Goal: Ask a question

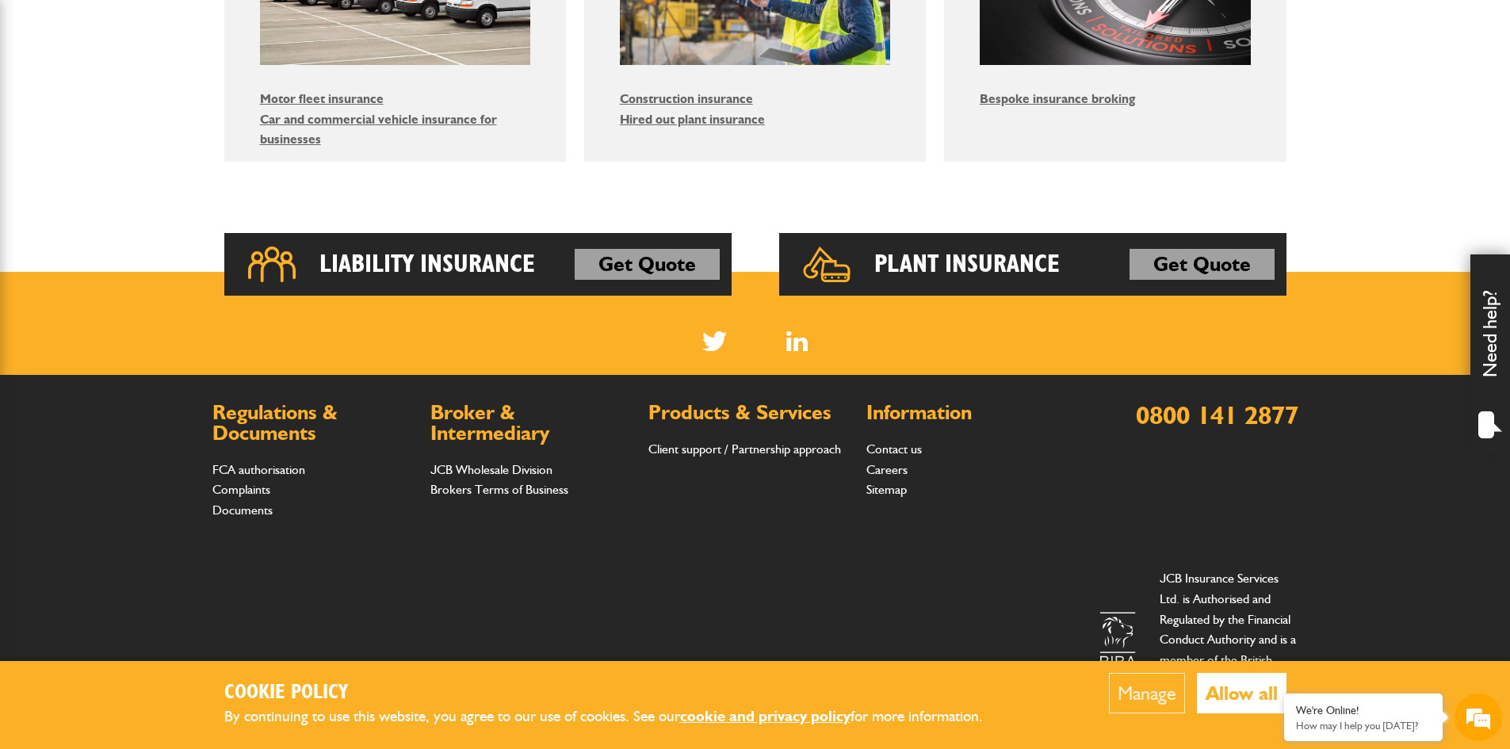
scroll to position [1118, 0]
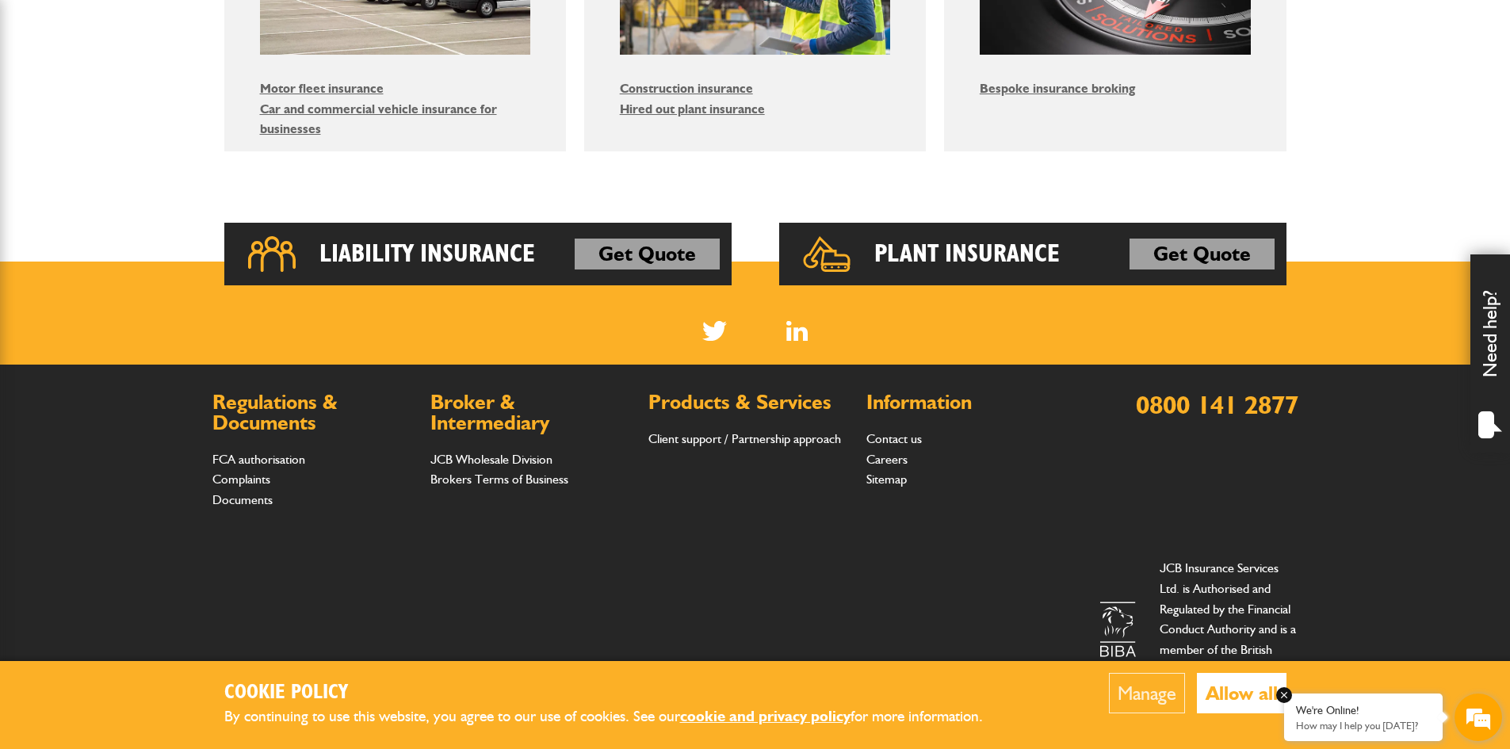
click at [1325, 715] on div "We're Online!" at bounding box center [1363, 710] width 135 height 13
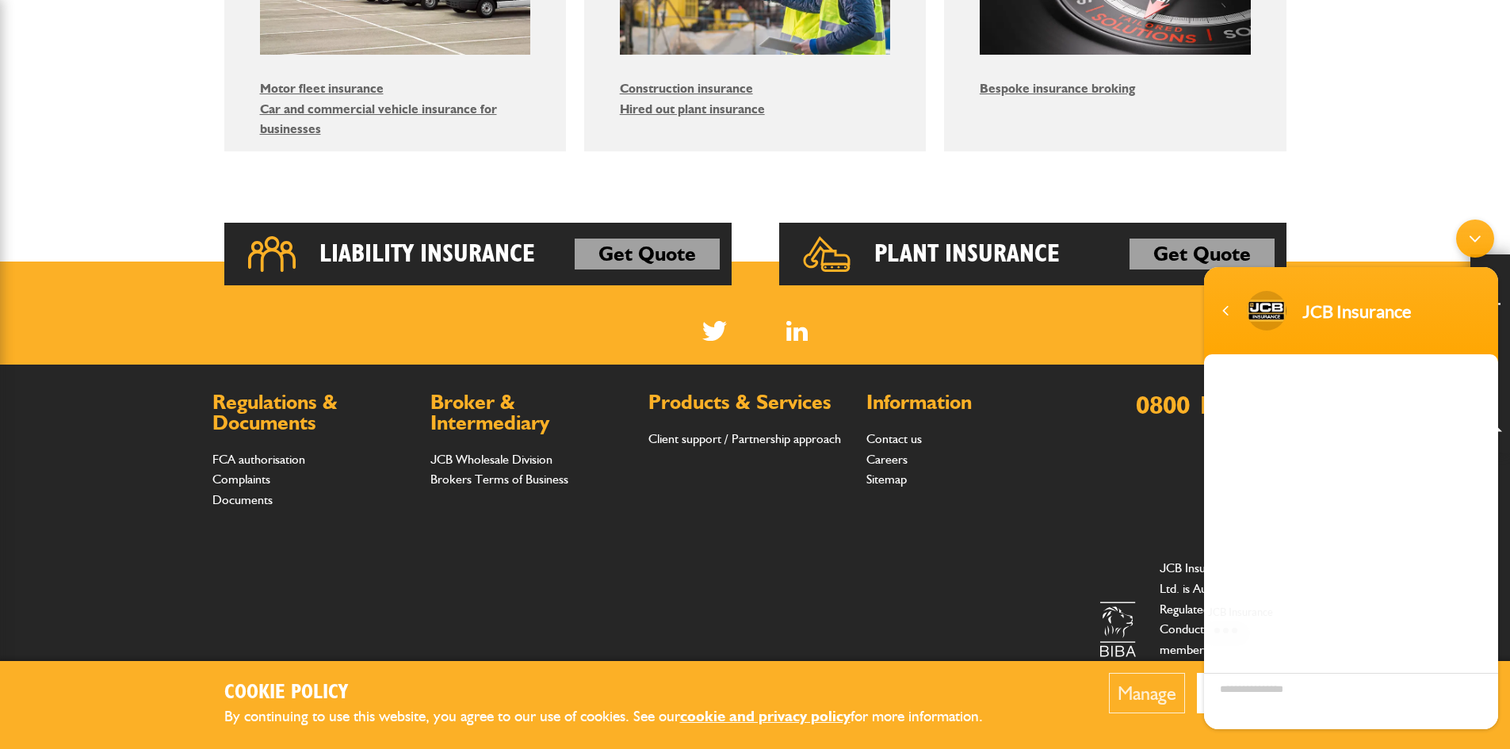
scroll to position [0, 0]
click at [1271, 689] on textarea "Type your message and hit 'Enter'" at bounding box center [1351, 701] width 294 height 56
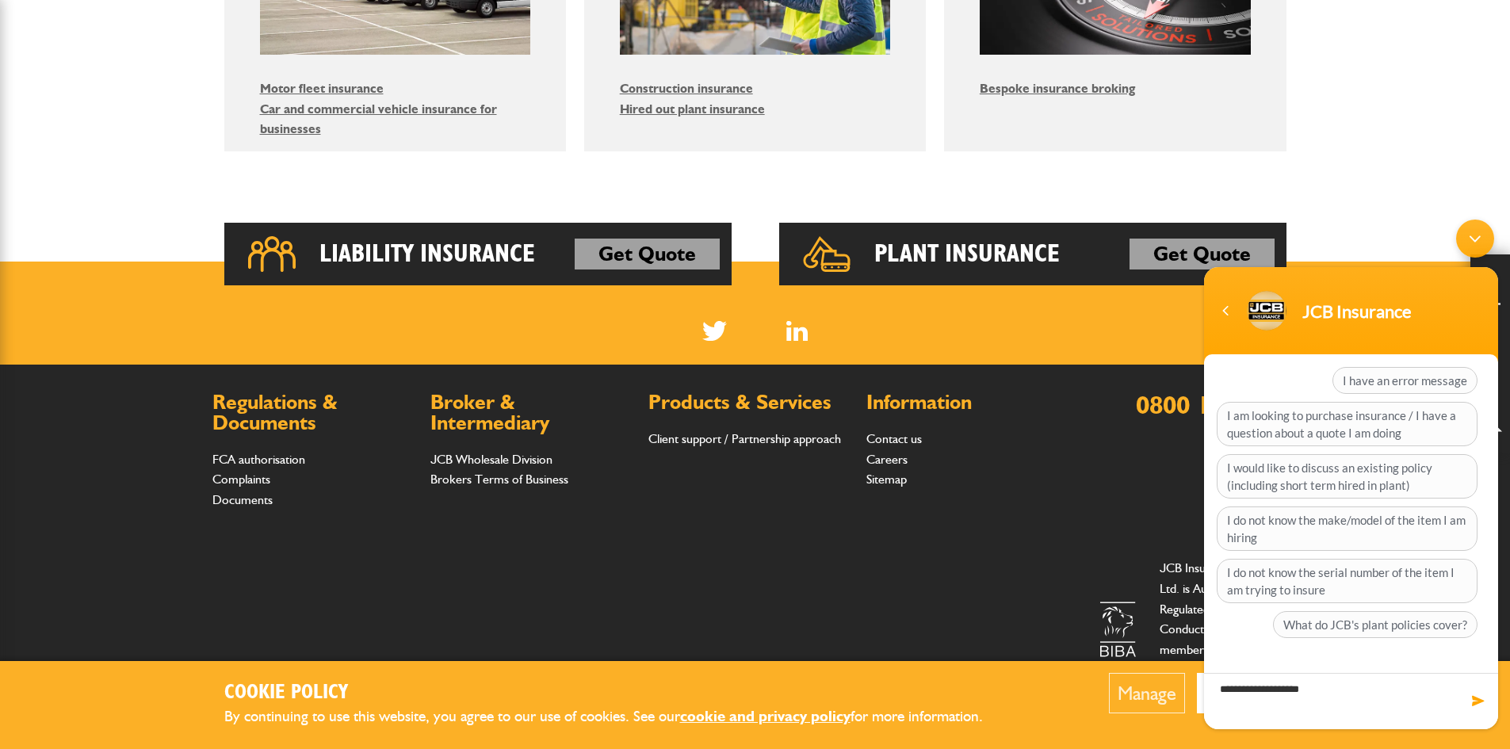
type textarea "**********"
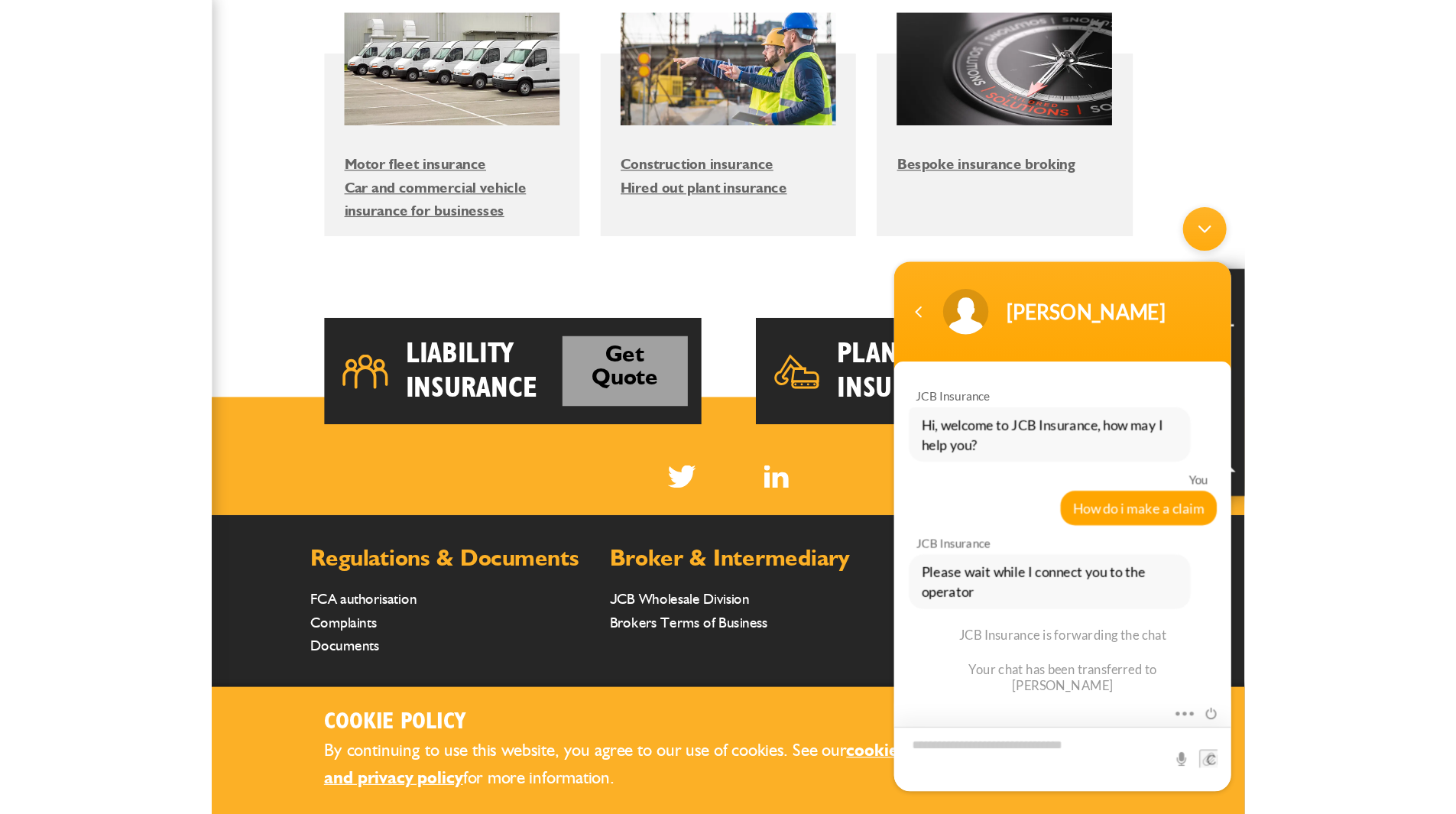
scroll to position [986, 0]
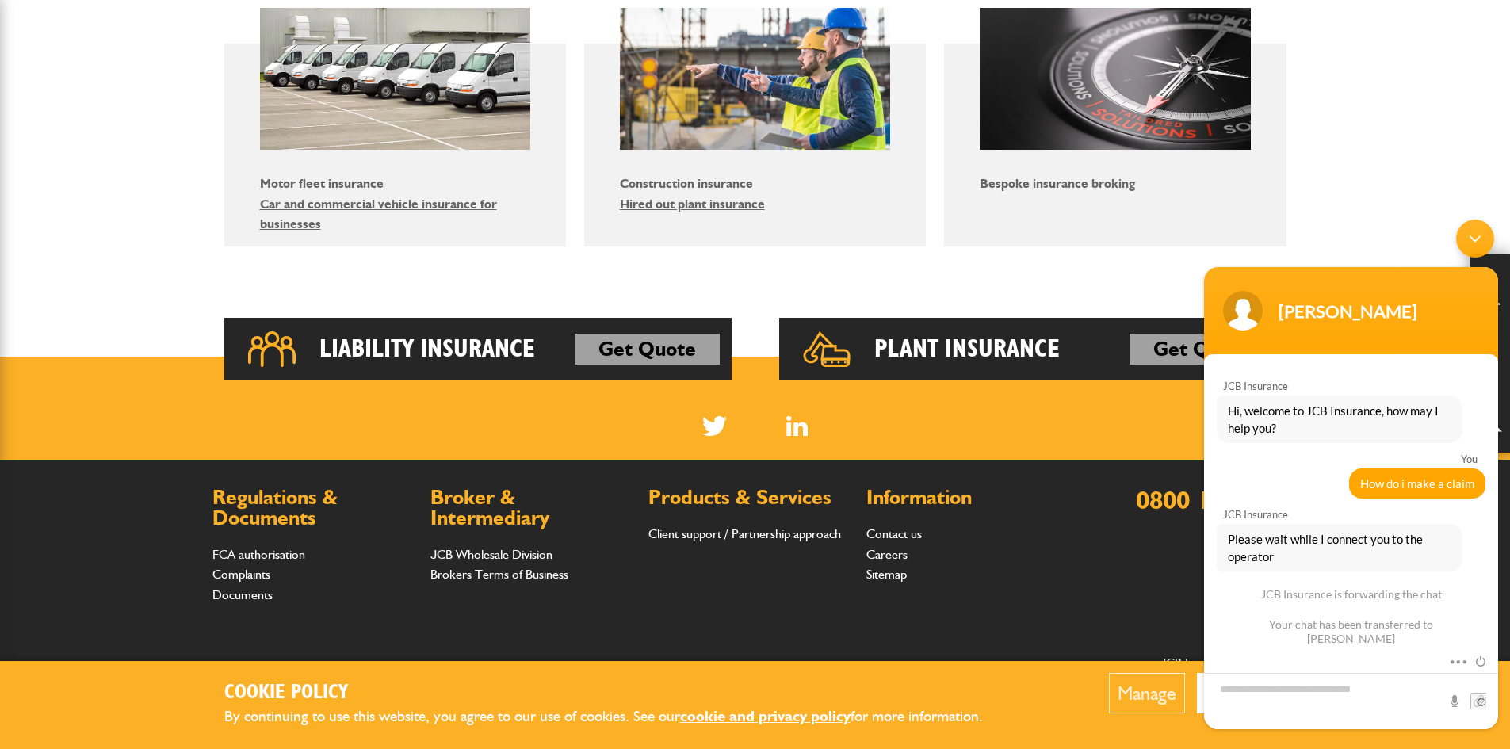
scroll to position [55, 0]
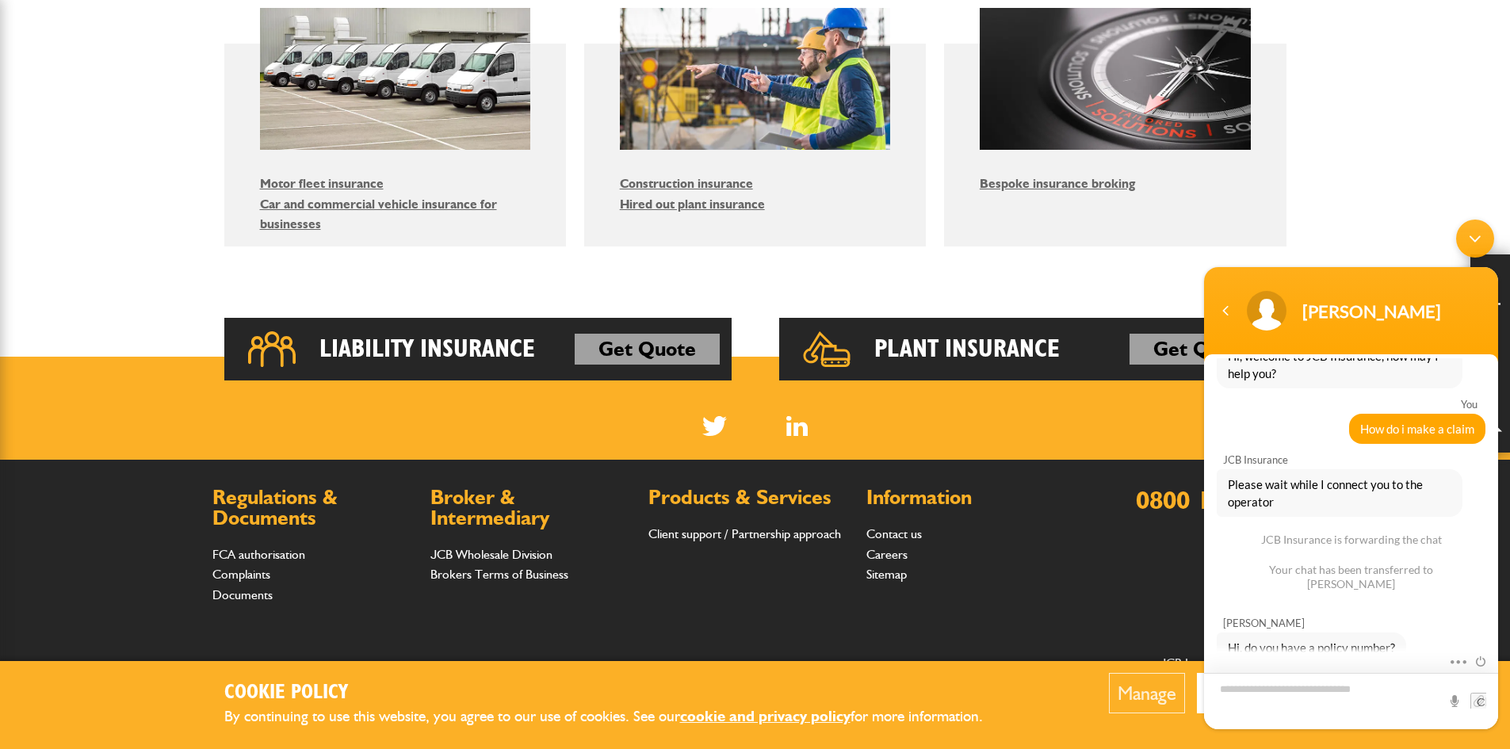
click at [1254, 681] on textarea "Type your message and hit 'Enter'" at bounding box center [1351, 701] width 294 height 56
type textarea "**********"
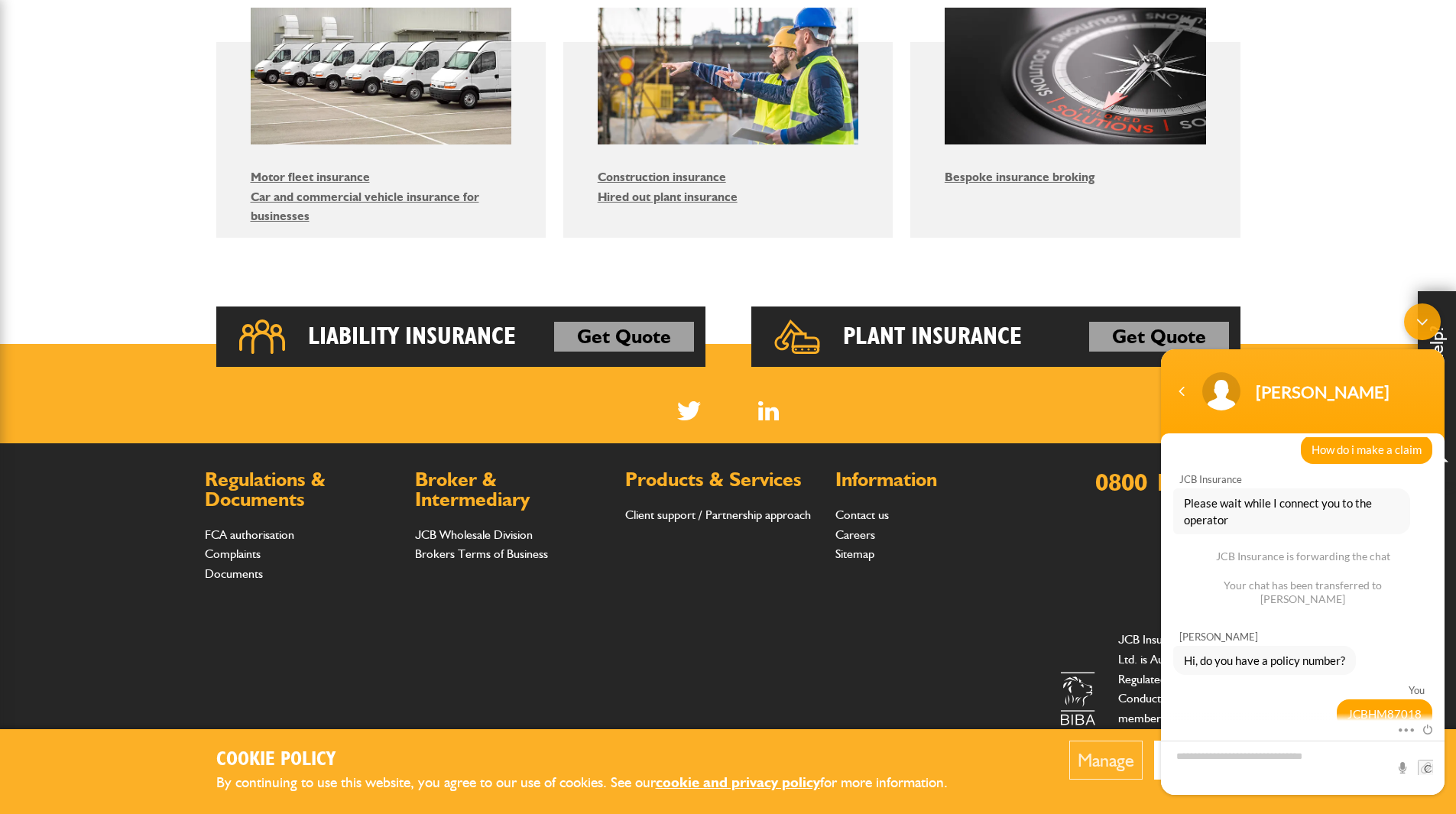
scroll to position [162, 0]
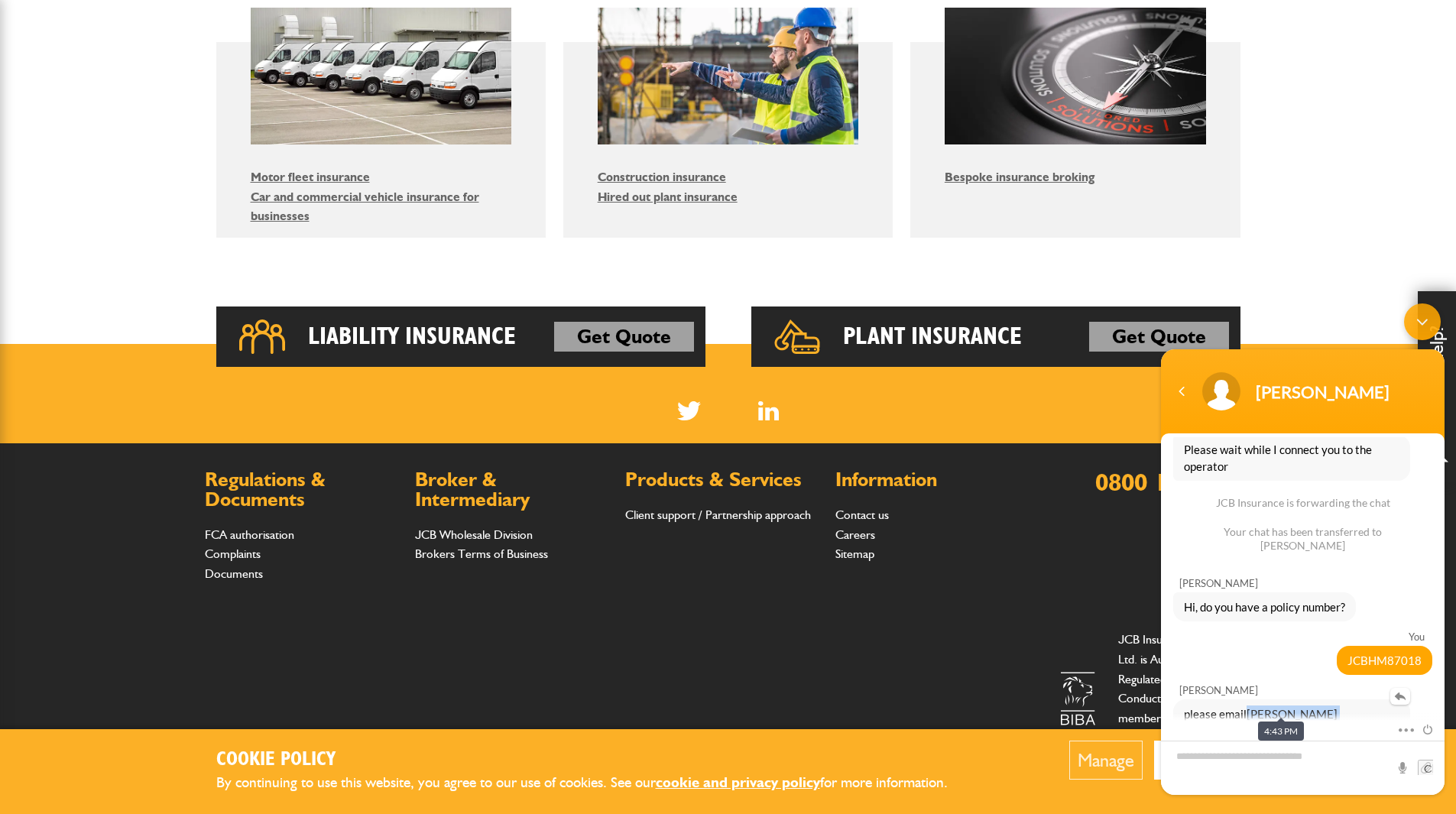
drag, startPoint x: 1395, startPoint y: 706, endPoint x: 1251, endPoint y: 699, distance: 144.2
click at [1251, 699] on div "please email [PERSON_NAME][EMAIL_ADDRESS][PERSON_NAME][DOMAIN_NAME]" at bounding box center [1303, 730] width 259 height 63
copy link "[PERSON_NAME][EMAIL_ADDRESS][PERSON_NAME][DOMAIN_NAME]"
click at [1382, 652] on span "JCBHM87018" at bounding box center [1384, 660] width 74 height 16
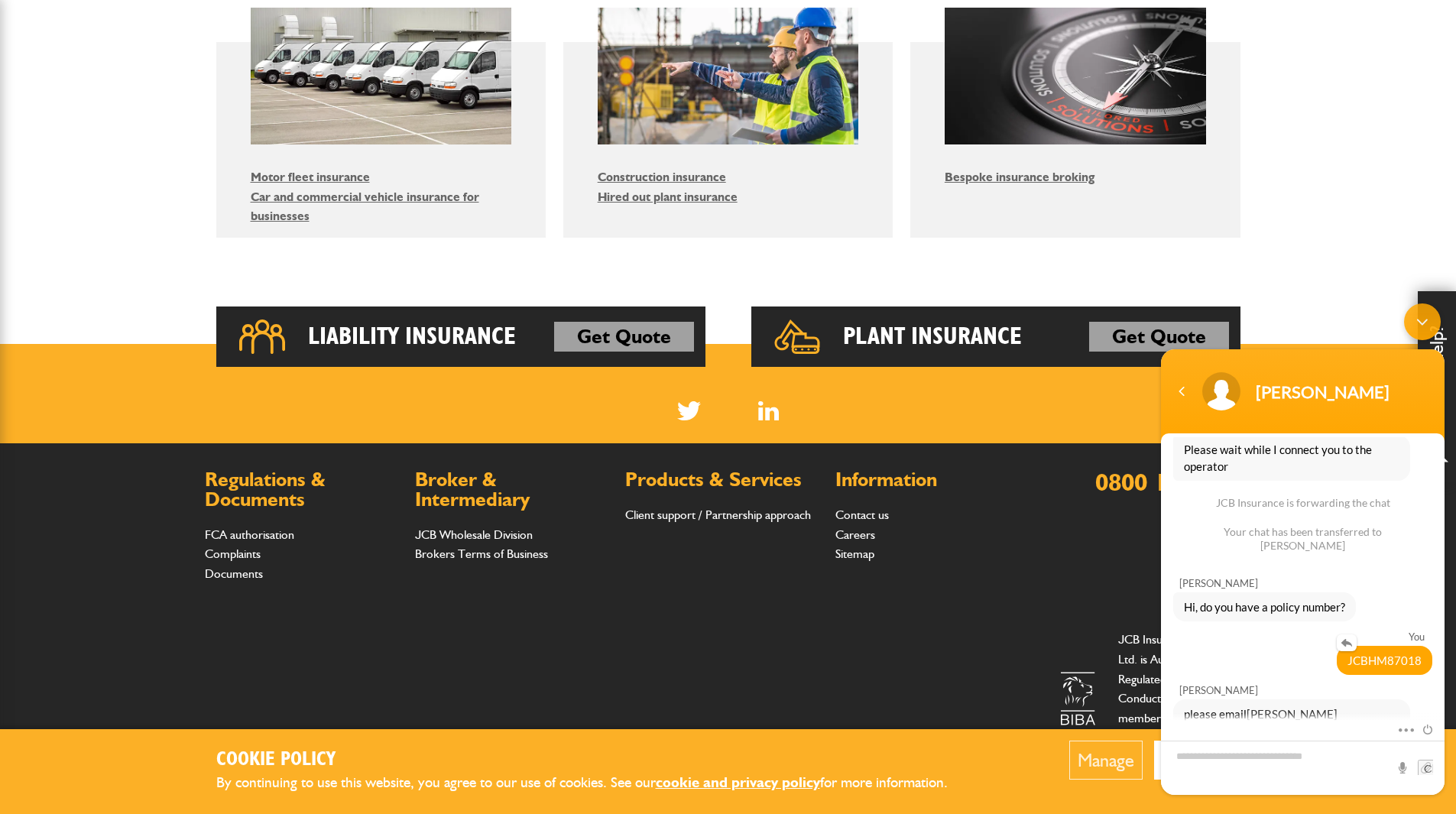
click at [1382, 652] on span "JCBHM87018" at bounding box center [1384, 660] width 74 height 16
copy span "JCBHM87018"
click at [1262, 721] on textarea "Type your message and hit 'Enter'" at bounding box center [1303, 768] width 283 height 54
type textarea "********"
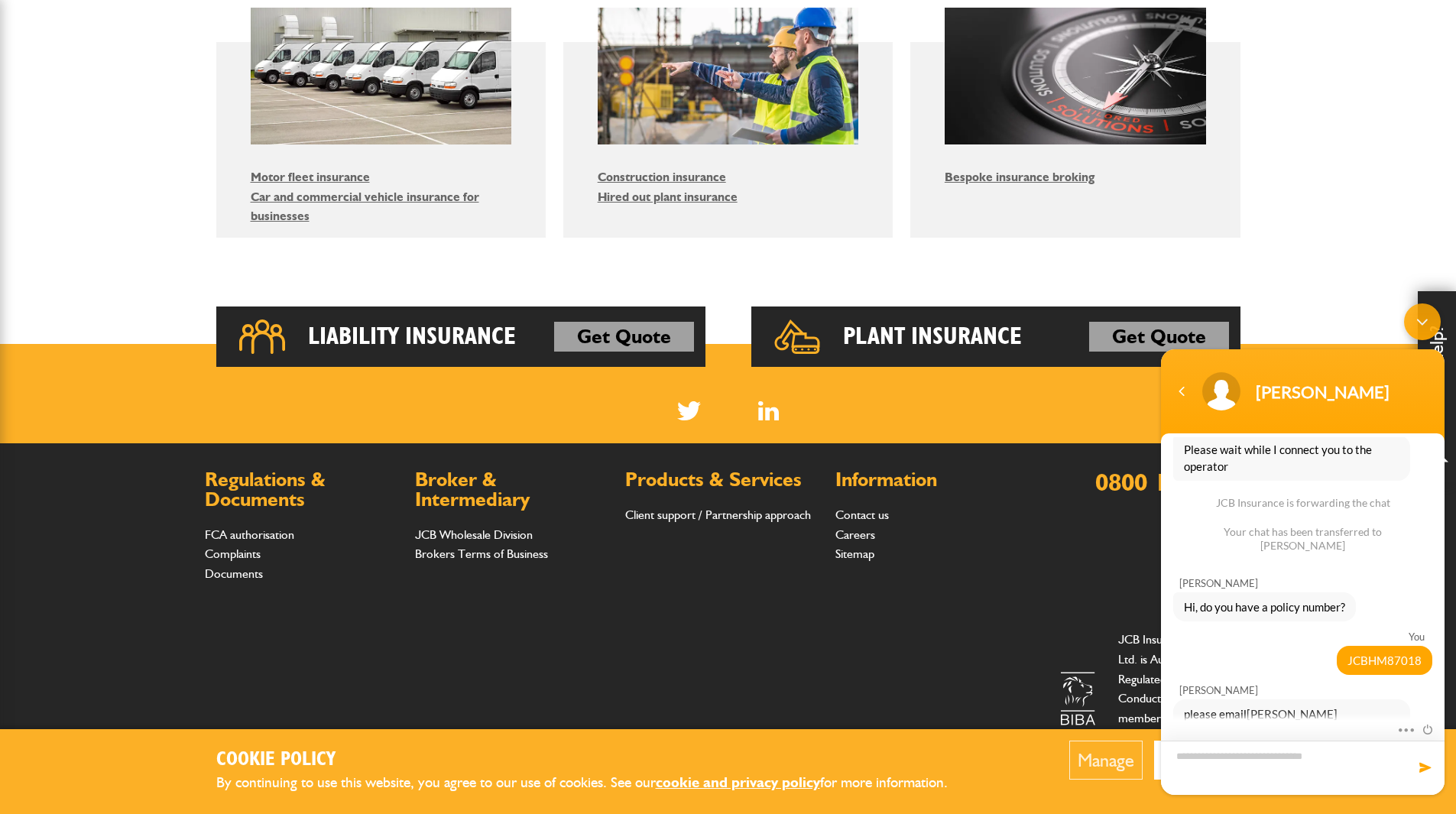
scroll to position [216, 0]
